Goal: Transaction & Acquisition: Purchase product/service

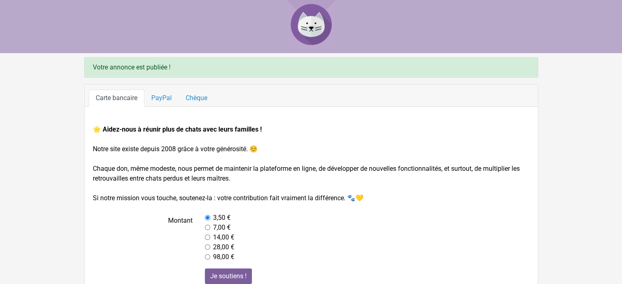
click at [229, 234] on label "14,00 €" at bounding box center [223, 238] width 21 height 10
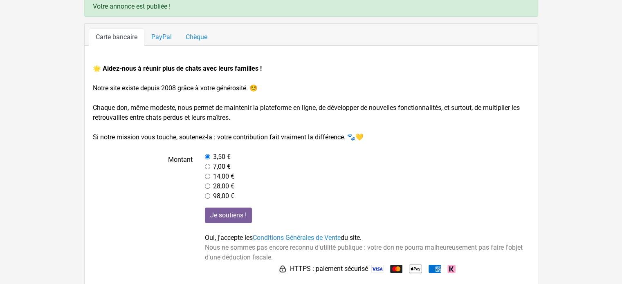
scroll to position [67, 0]
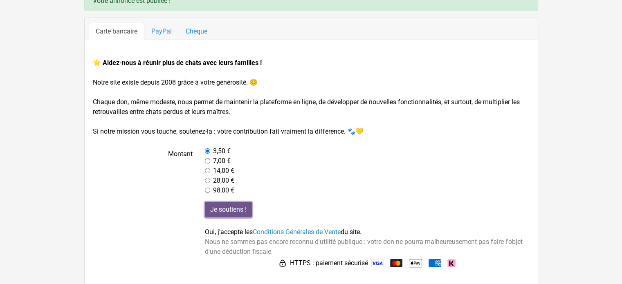
click at [235, 209] on input "Je soutiens !" at bounding box center [228, 210] width 47 height 16
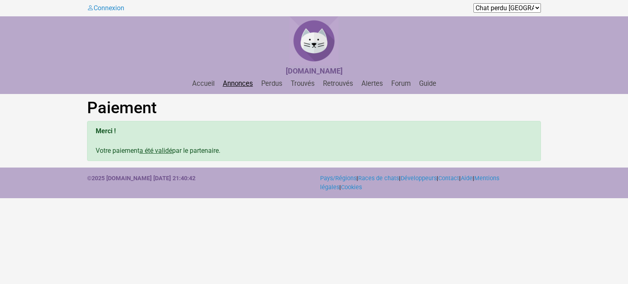
click at [250, 85] on link "Annonces" at bounding box center [238, 84] width 37 height 8
